Goal: Task Accomplishment & Management: Complete application form

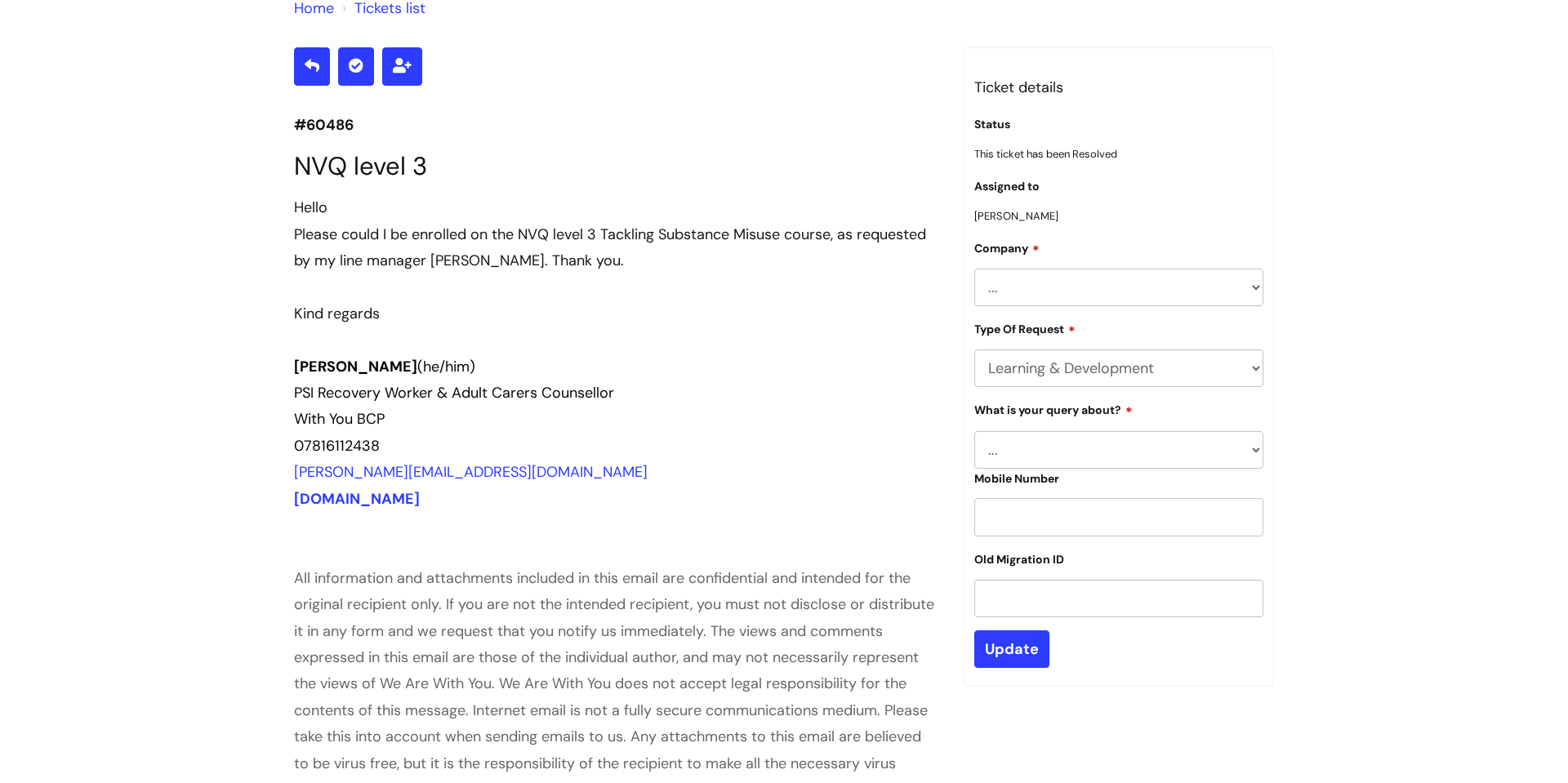
scroll to position [166, 0]
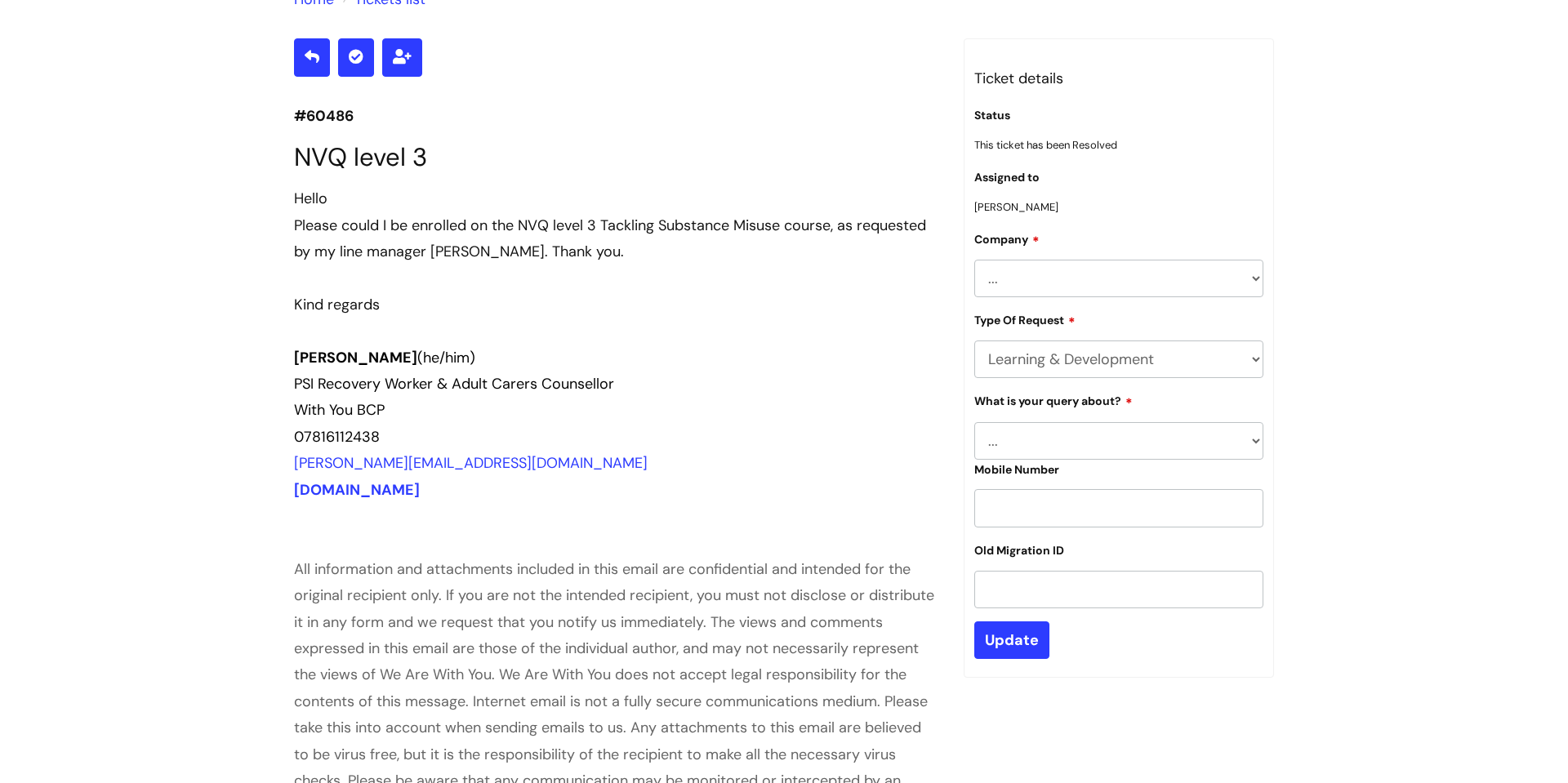
click at [1123, 289] on select "... BCP PSi WithYou Current Staff" at bounding box center [1118, 279] width 289 height 38
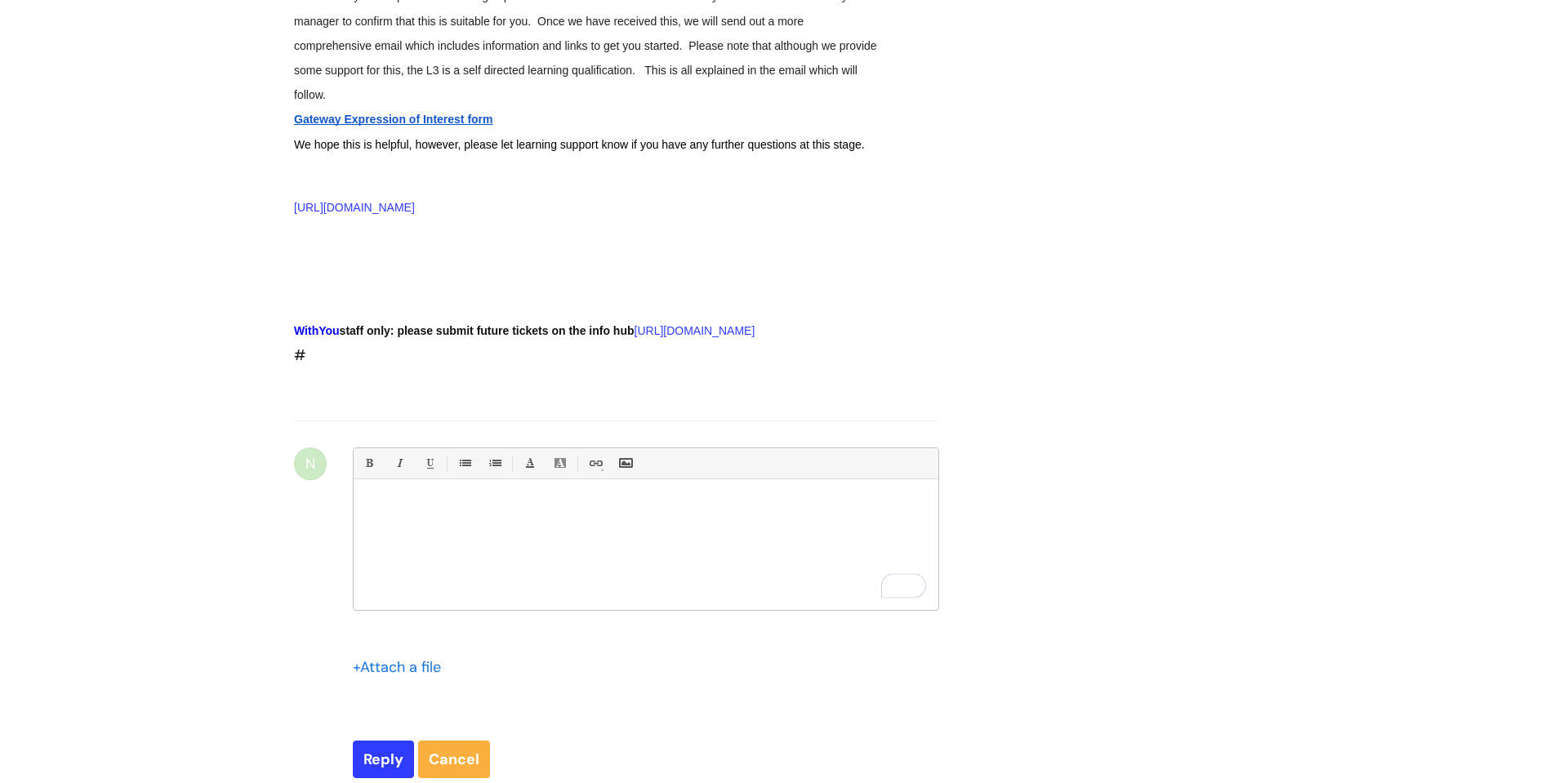
scroll to position [2166, 0]
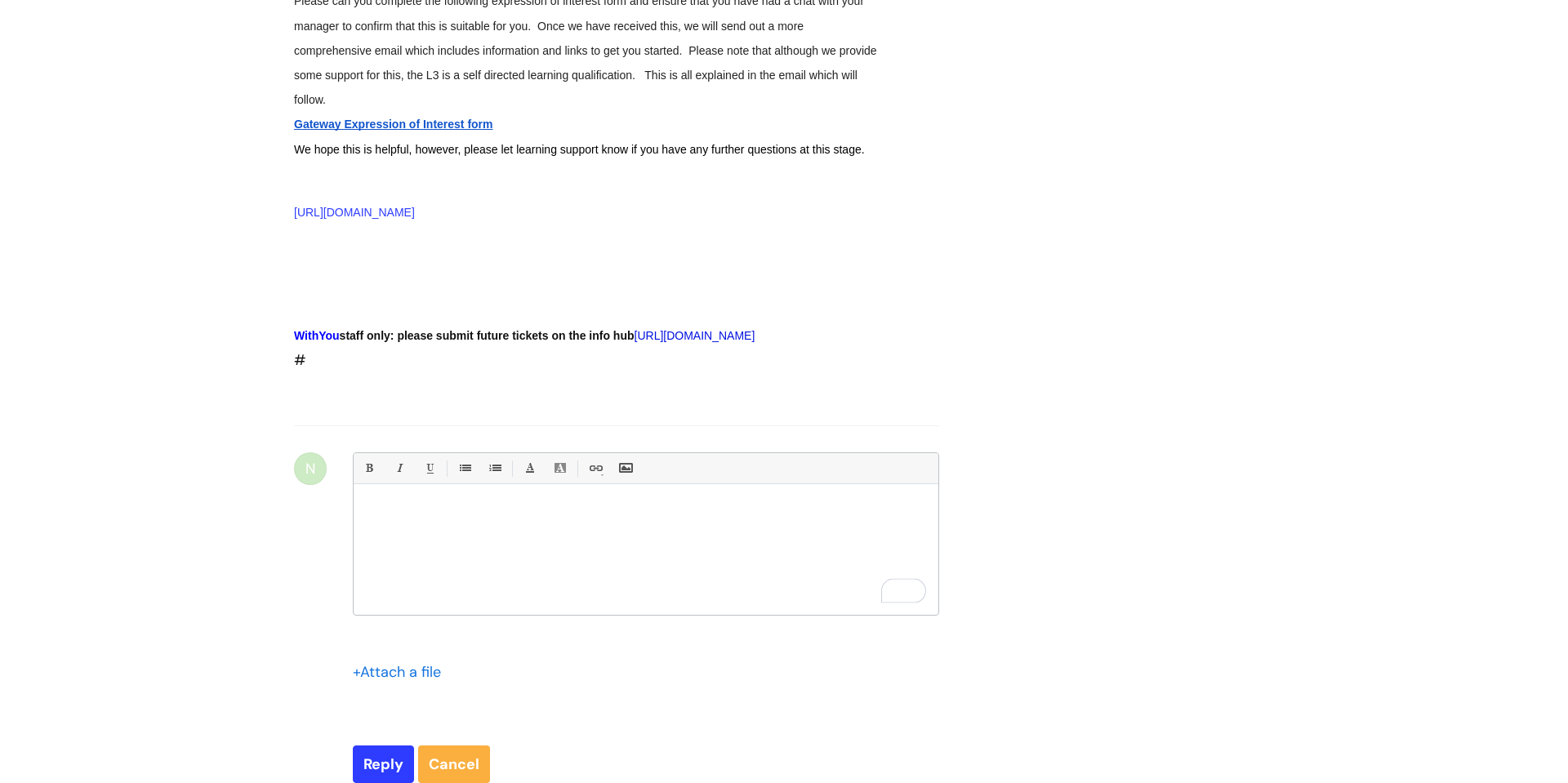
click at [635, 332] on link "https://infohub.wearewithyou.org.uk/support/home" at bounding box center [695, 336] width 120 height 13
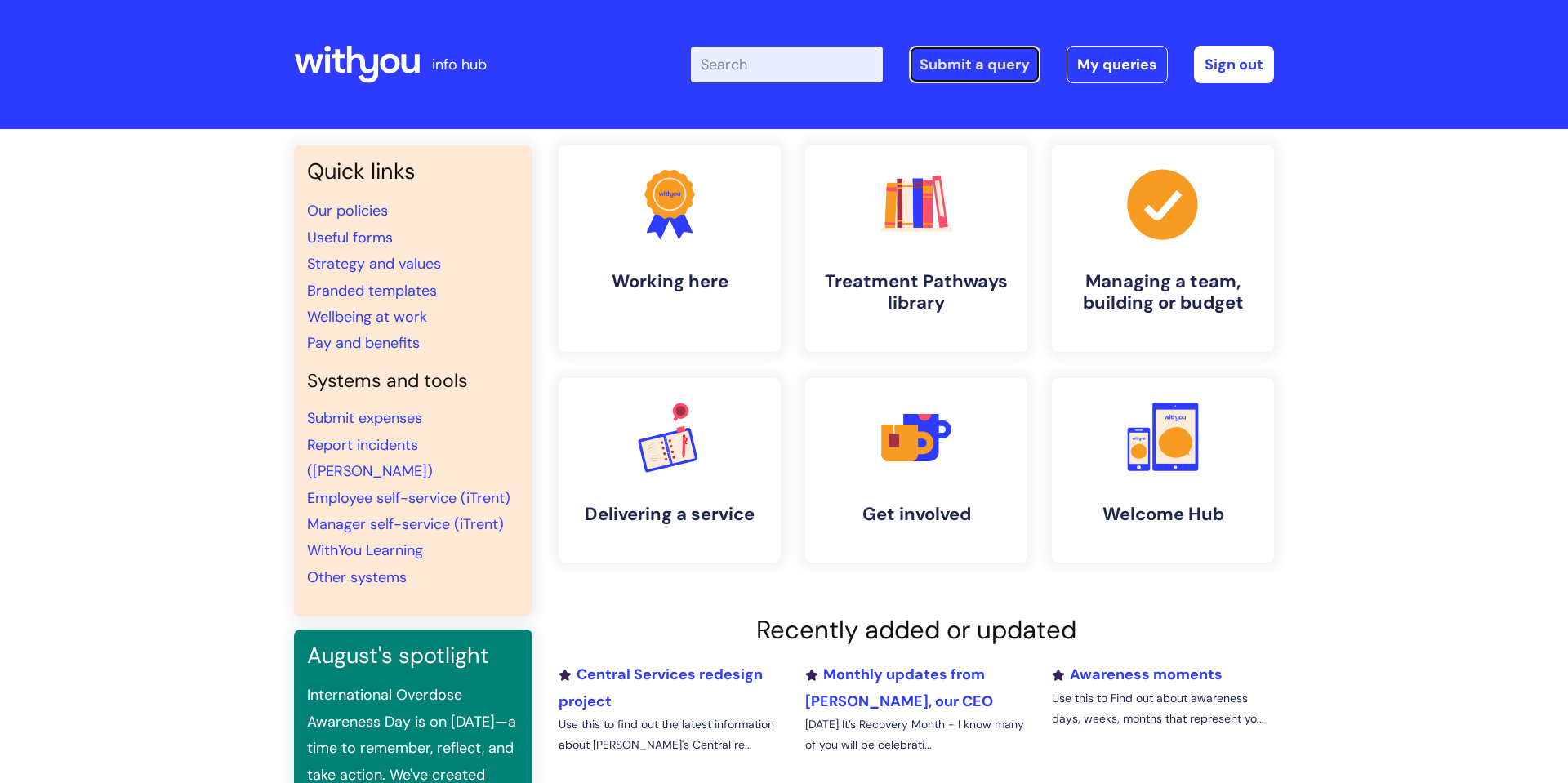
click at [939, 61] on link "Submit a query" at bounding box center [974, 64] width 131 height 38
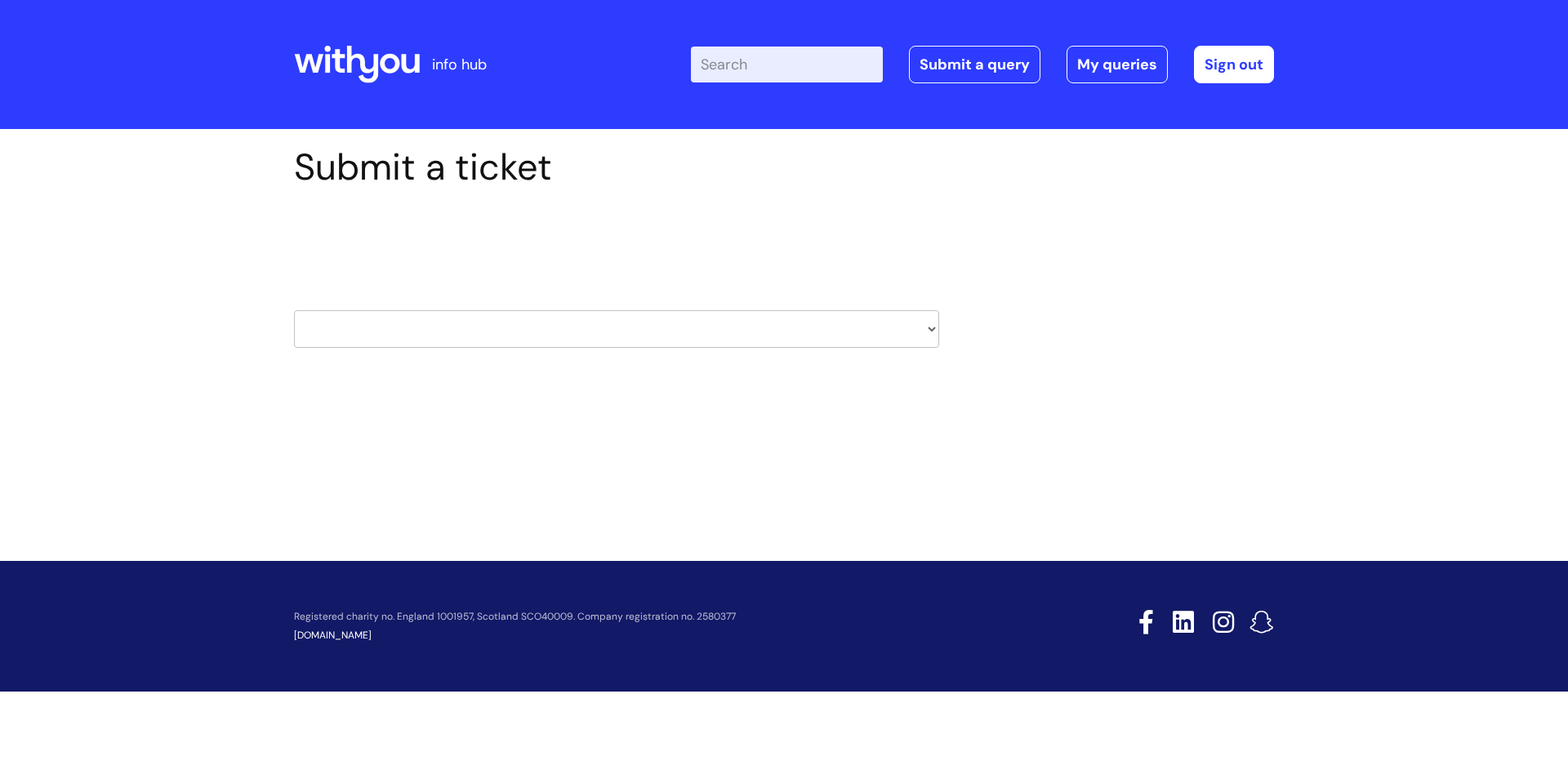
click at [771, 339] on select "HR / People IT and Support Clinical Drug Alerts Finance Accounts Data Support T…" at bounding box center [616, 329] width 645 height 38
select select "learning_and_development"
click at [294, 310] on select "HR / People IT and Support Clinical Drug Alerts Finance Accounts Data Support T…" at bounding box center [616, 329] width 645 height 38
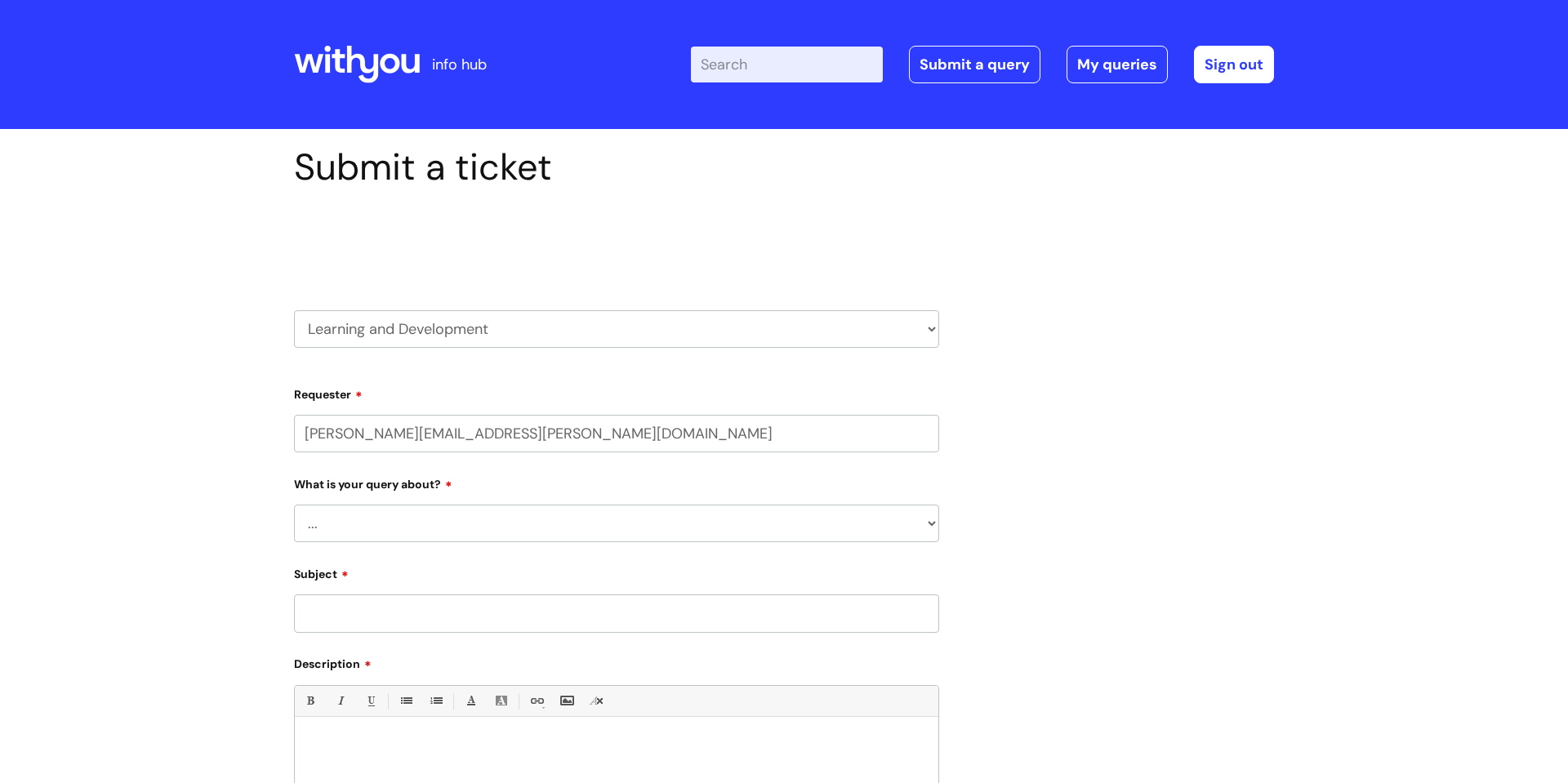
select select "80004286547"
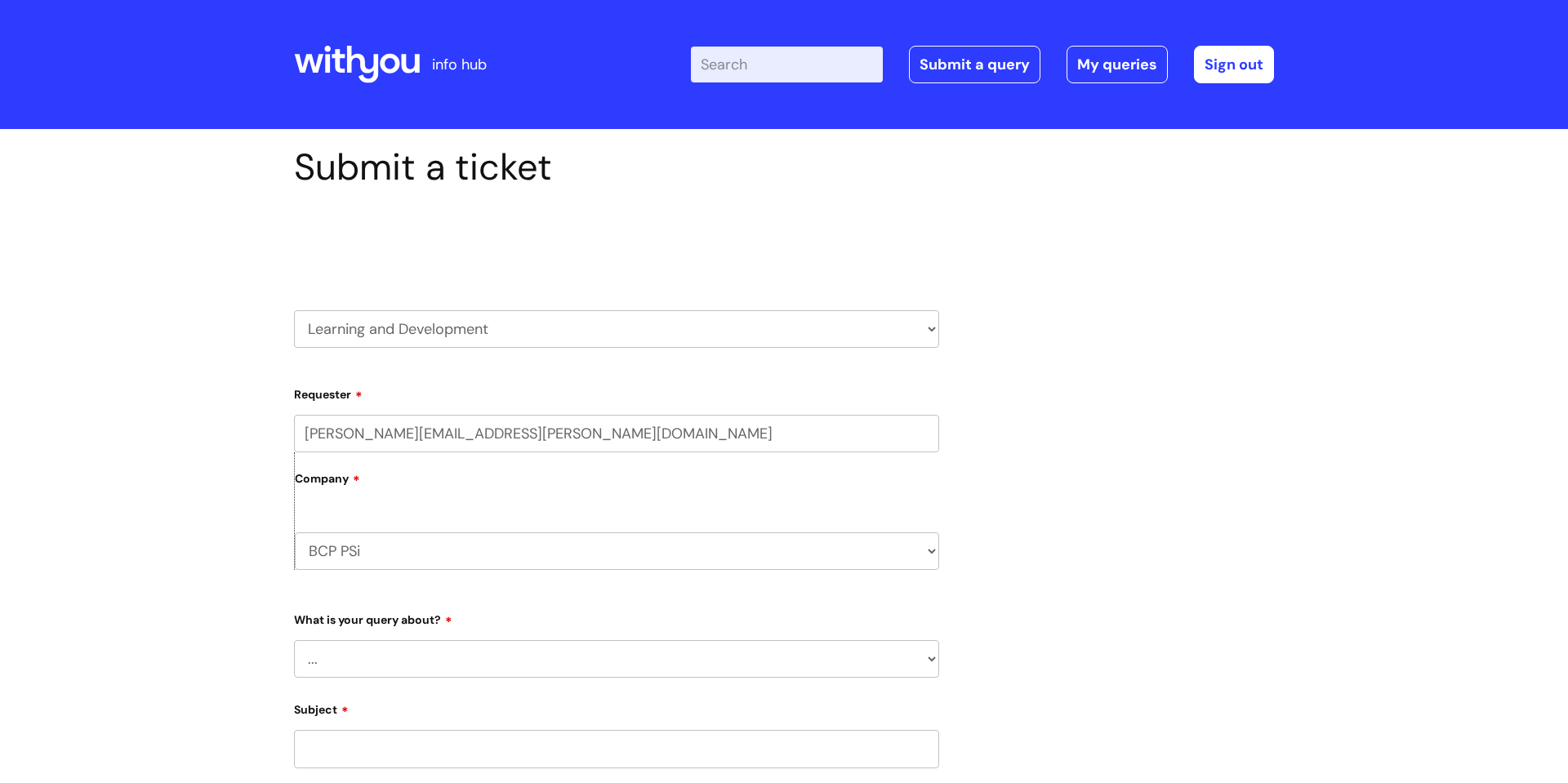
click at [847, 560] on select "BCP PSi WithYou Current Staff" at bounding box center [616, 551] width 645 height 38
click at [295, 532] on select "BCP PSi WithYou Current Staff" at bounding box center [616, 551] width 645 height 38
click at [1069, 472] on div "Submit a ticket Select issue type HR / People IT and Support Clinical Drug Aler…" at bounding box center [783, 637] width 1004 height 983
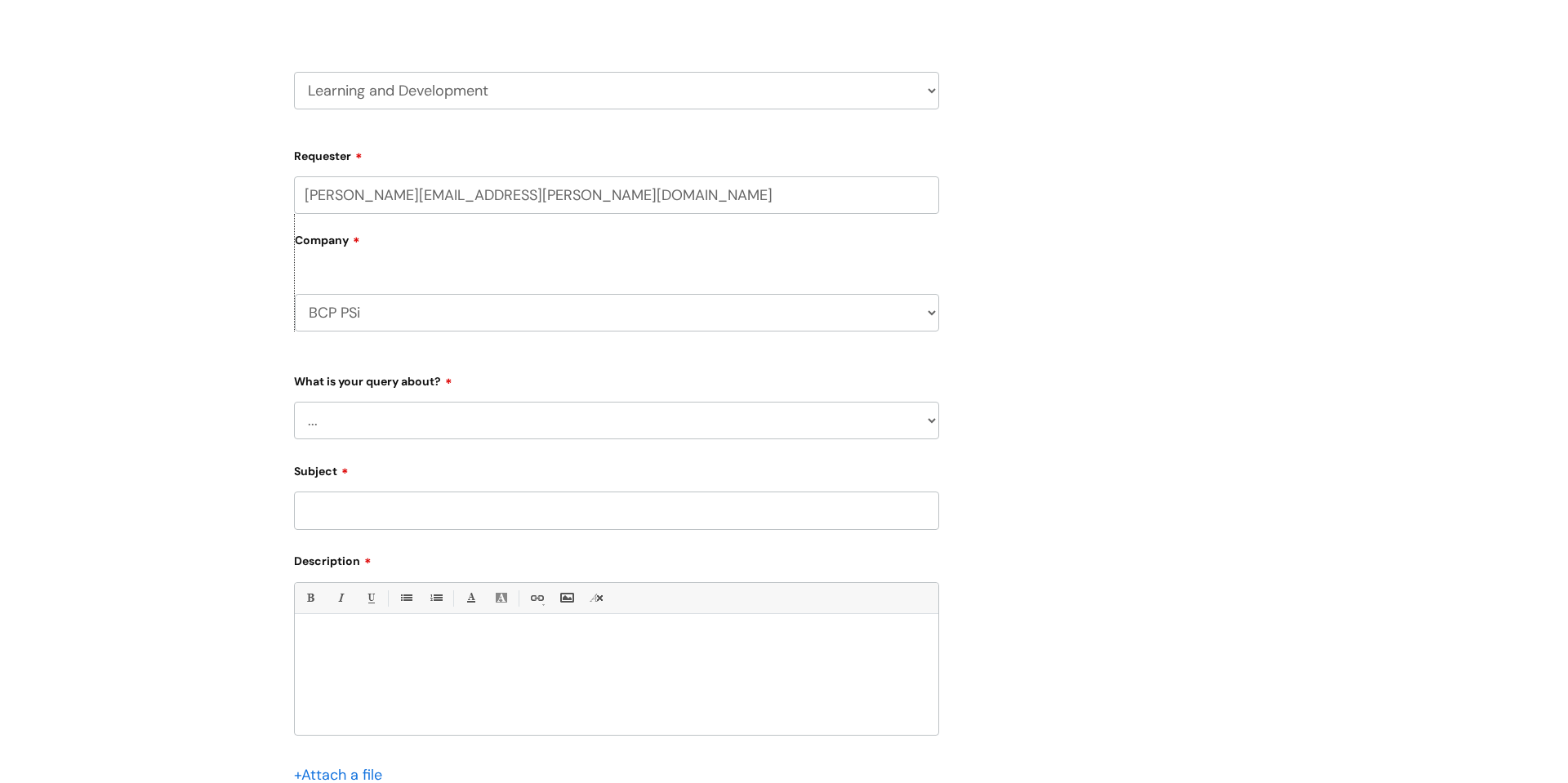
scroll to position [249, 0]
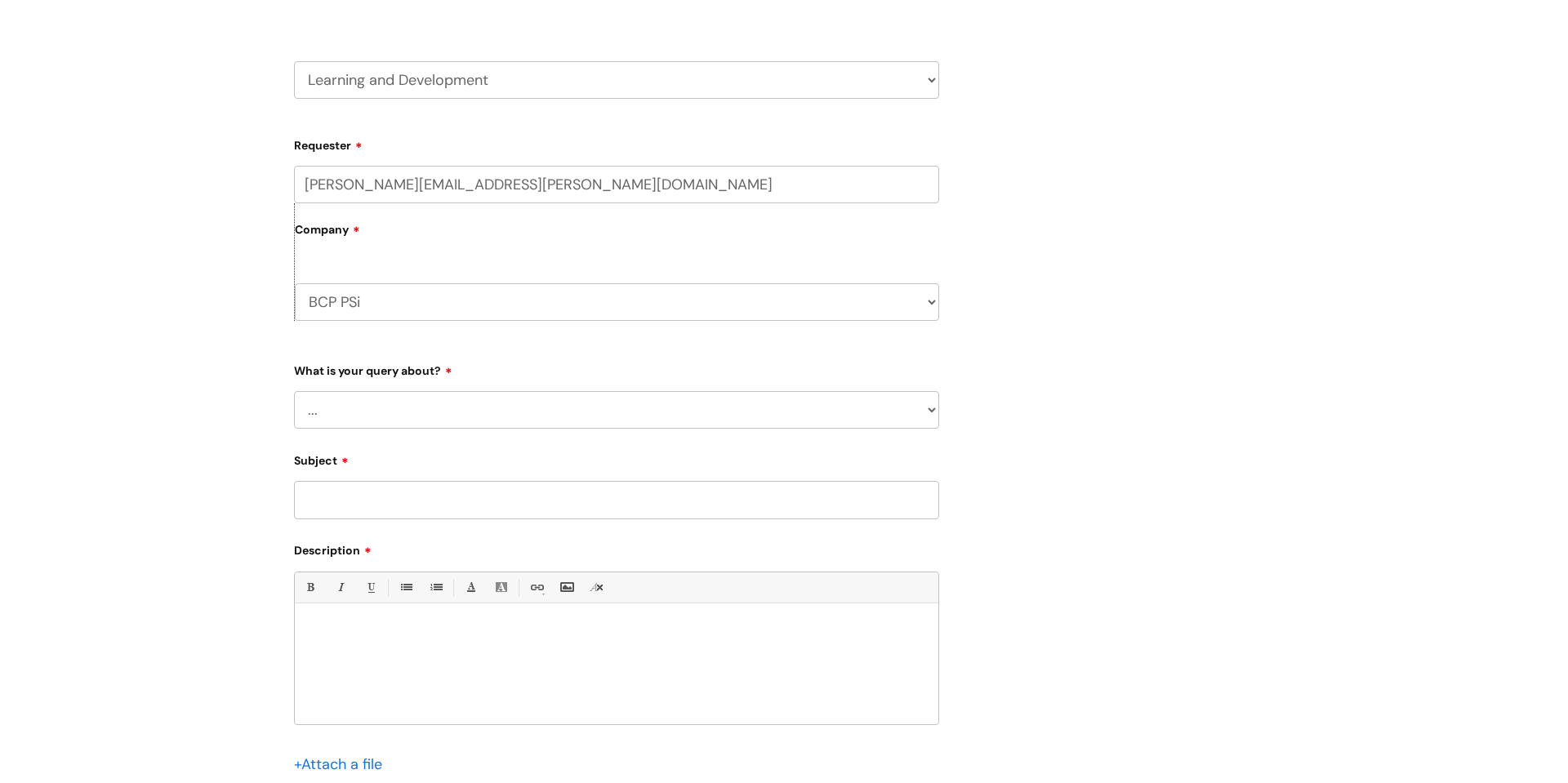
click at [789, 405] on select "... Question about a training course or session booking Ask about apprenticeshi…" at bounding box center [616, 410] width 645 height 38
select select "Ask about apprenticeships, courses or qualifications"
click at [294, 391] on select "... Question about a training course or session booking Ask about apprenticeshi…" at bounding box center [616, 410] width 645 height 38
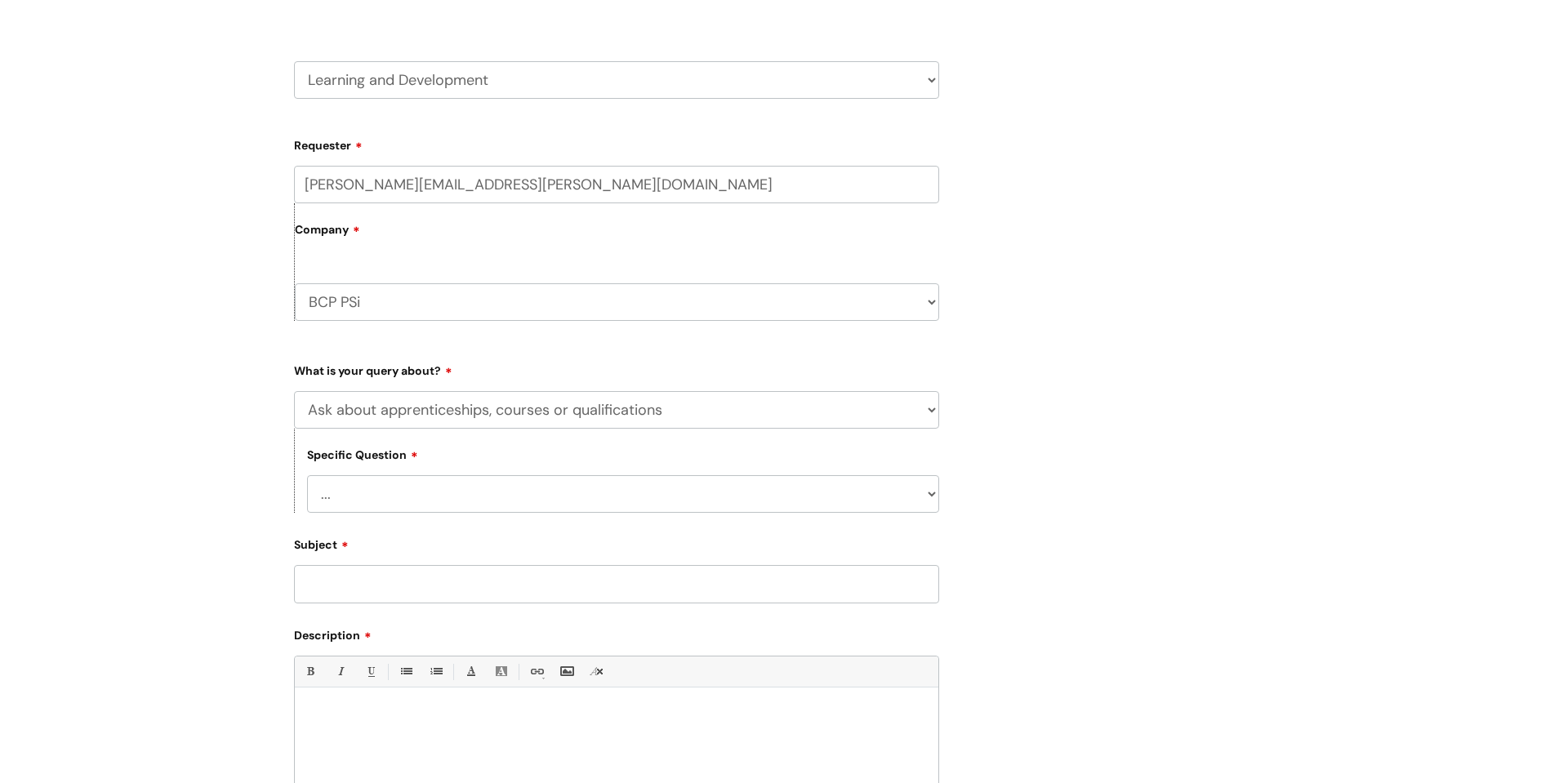
click at [725, 490] on select "... External training course enquiry Apprenticeship enquiry Level 3 Tackling Su…" at bounding box center [623, 494] width 632 height 38
select select "Level 3 Tackling Substance Misuse (Gateway qualification) enquiry"
click at [307, 475] on select "... External training course enquiry Apprenticeship enquiry Level 3 Tackling Su…" at bounding box center [623, 494] width 632 height 38
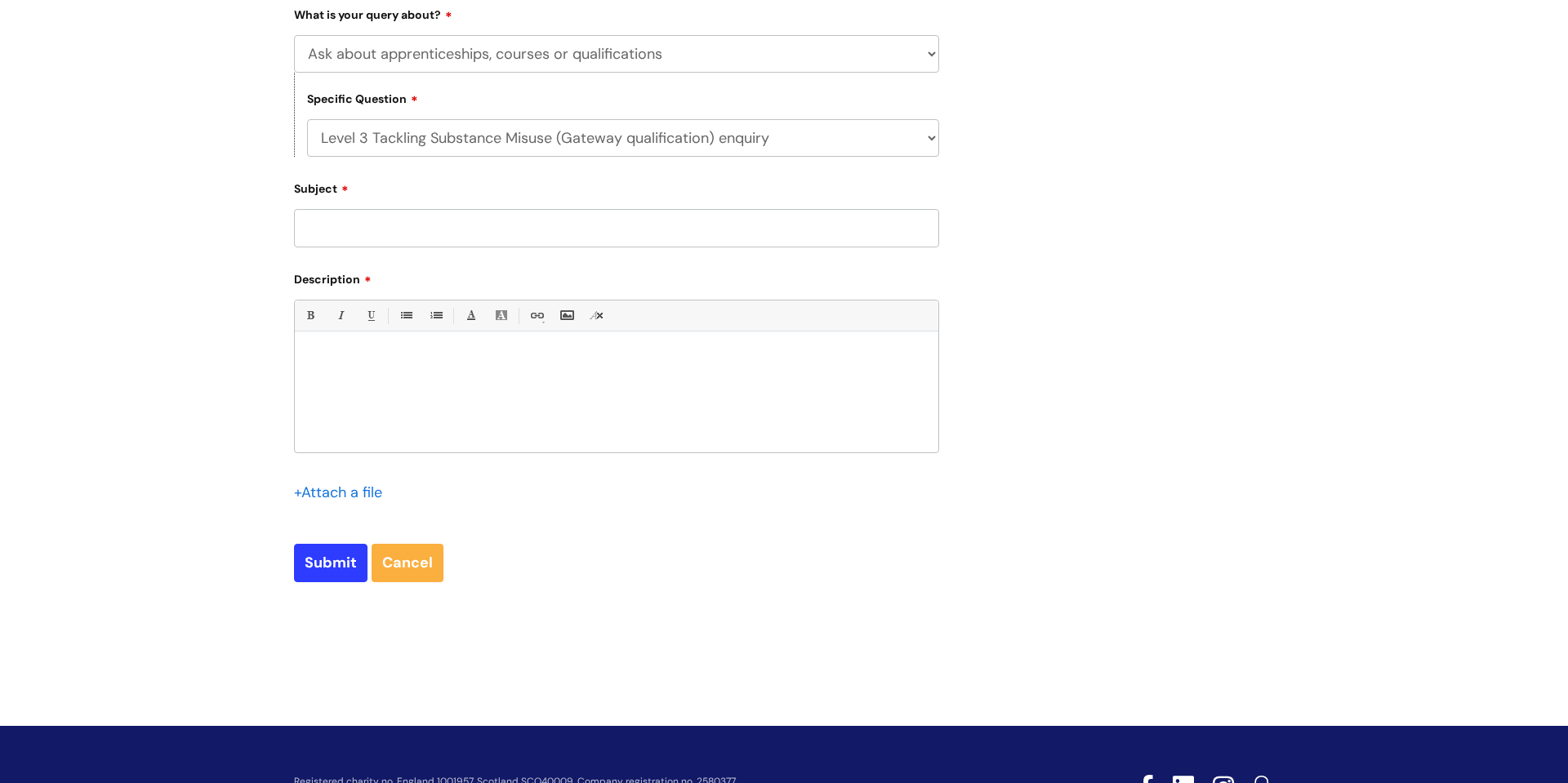
scroll to position [633, 0]
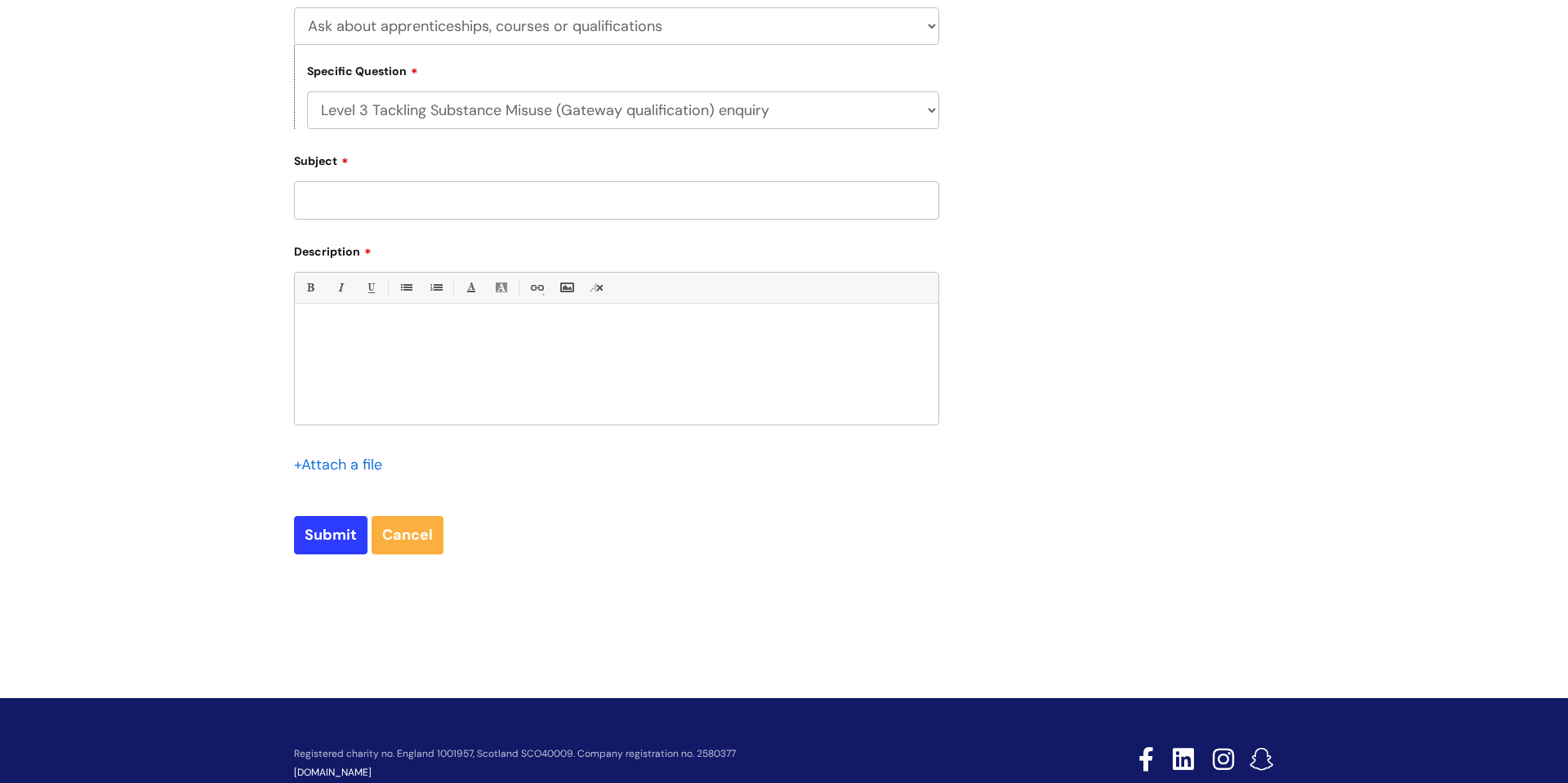
click at [666, 219] on input "Subject" at bounding box center [616, 200] width 645 height 38
type input "extension request"
click at [489, 356] on div at bounding box center [616, 368] width 644 height 113
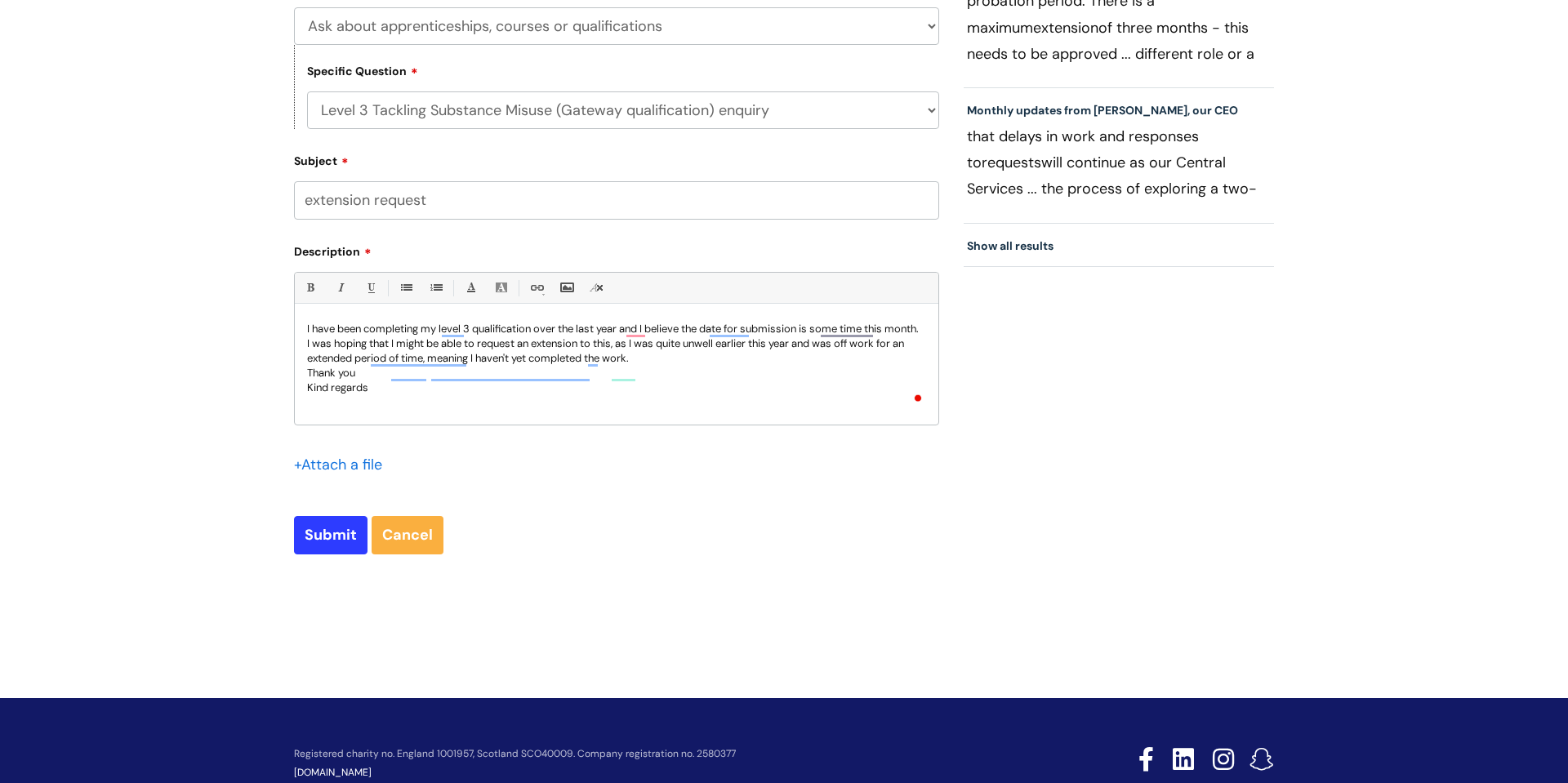
scroll to position [46, 0]
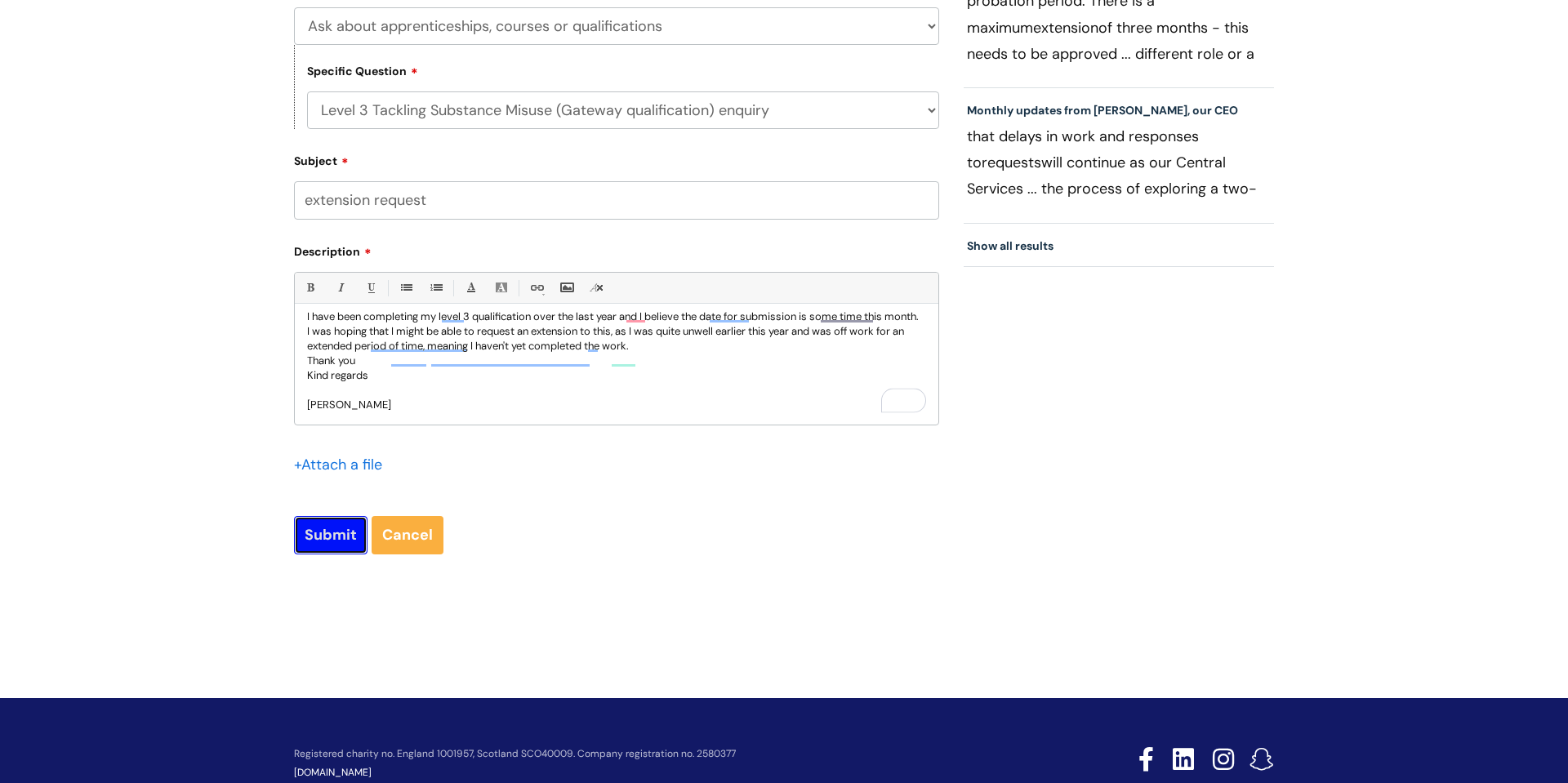
click at [331, 538] on input "Submit" at bounding box center [330, 535] width 73 height 38
type input "Please Wait..."
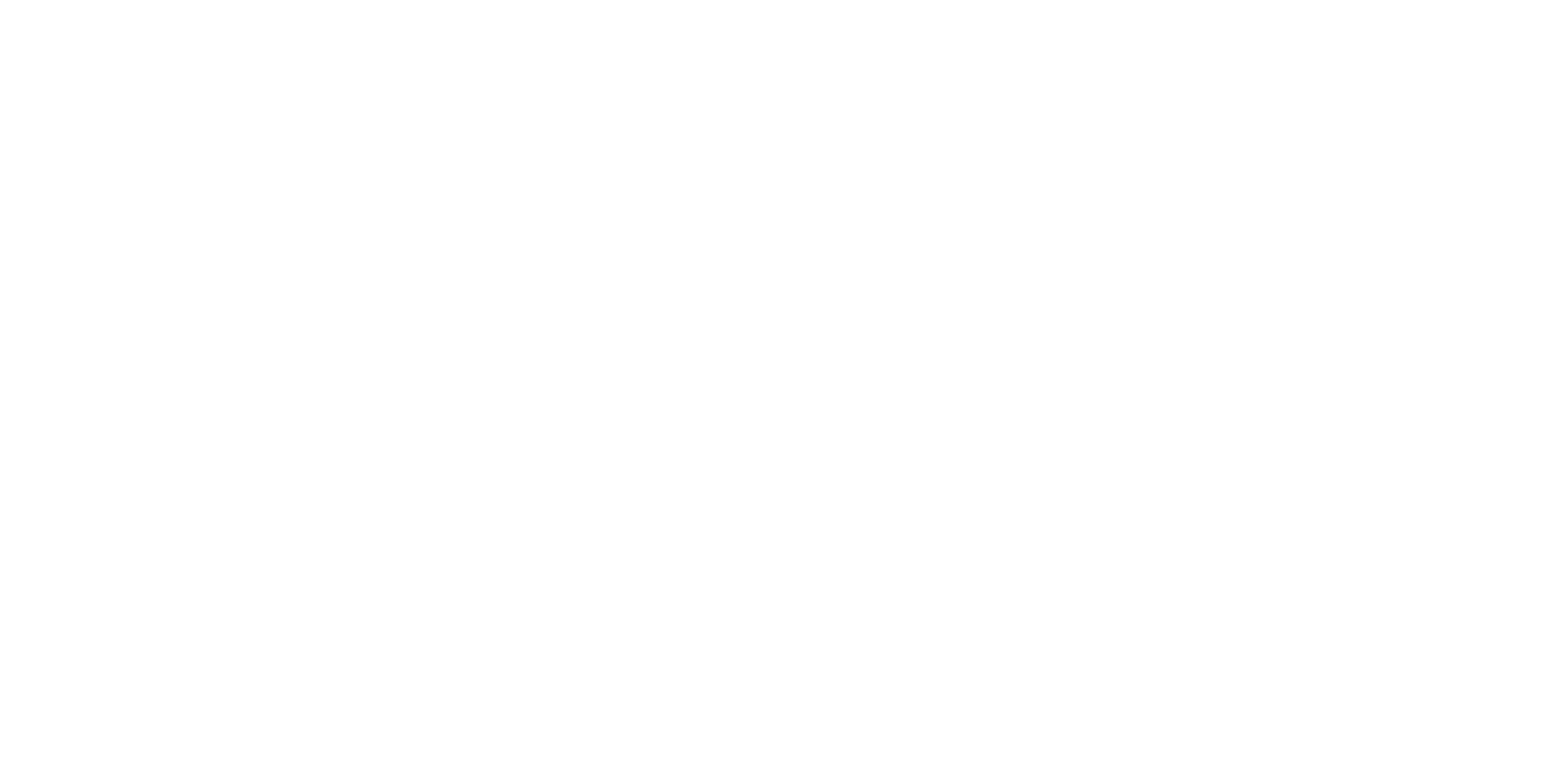
select select "Ask about apprenticeships, courses or qualifications"
select select "Level 3 Tackling Substance Misuse (Gateway qualification) enquiry"
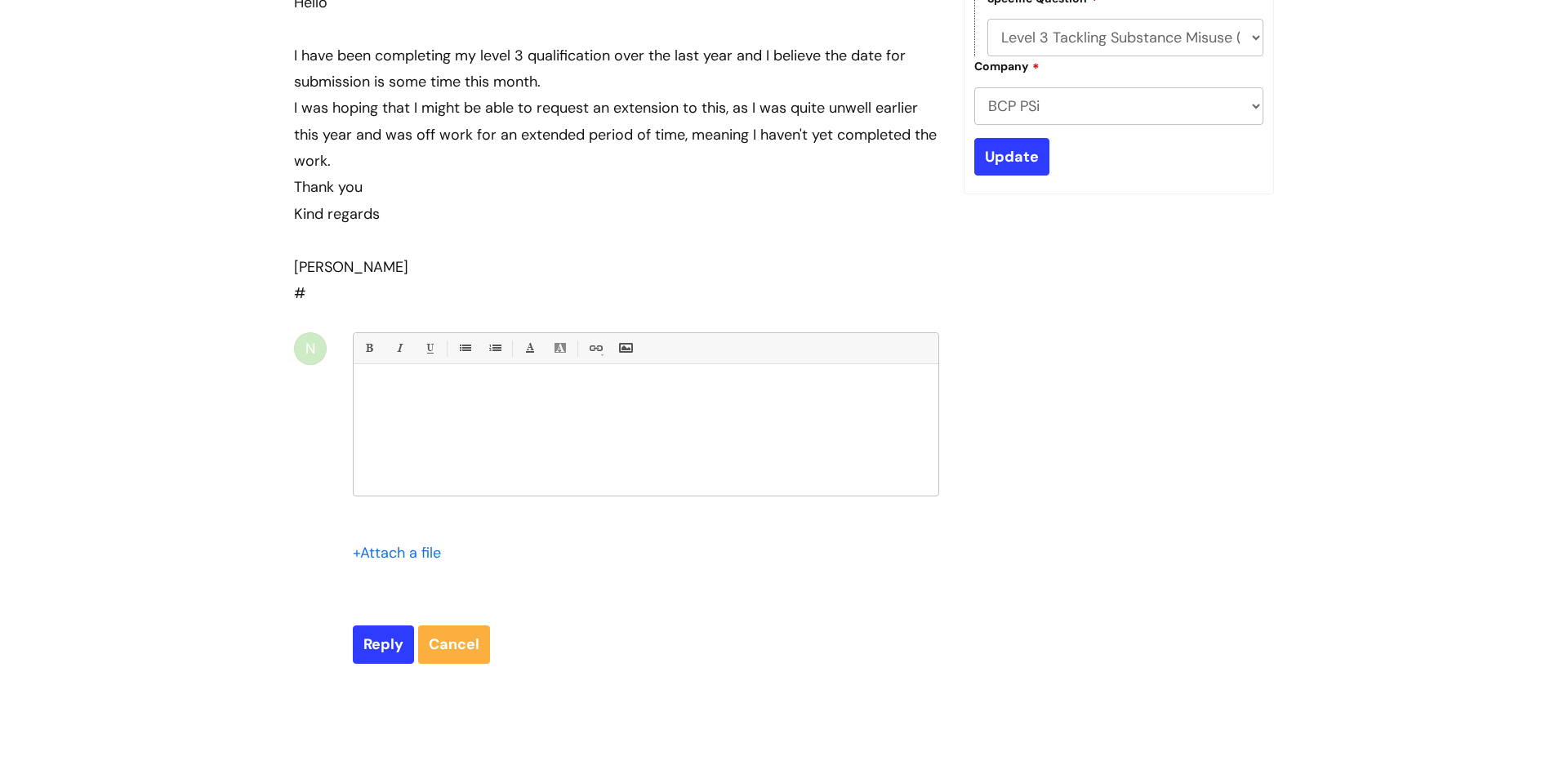
scroll to position [403, 0]
